Goal: Information Seeking & Learning: Learn about a topic

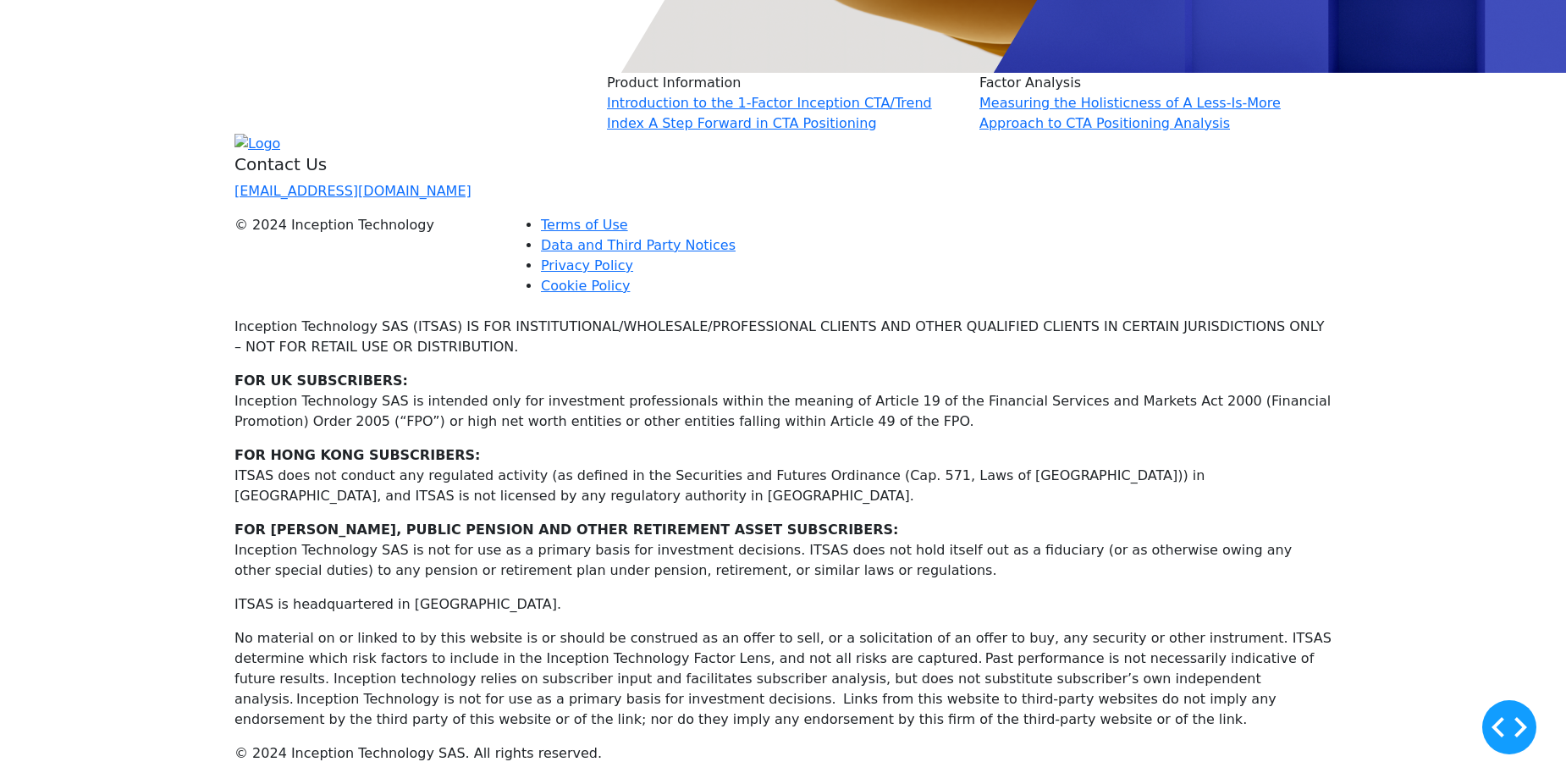
scroll to position [6518, 0]
drag, startPoint x: 690, startPoint y: 628, endPoint x: 345, endPoint y: 618, distance: 345.1
copy strong "What if Rates exposure were neutral?"
